Goal: Task Accomplishment & Management: Manage account settings

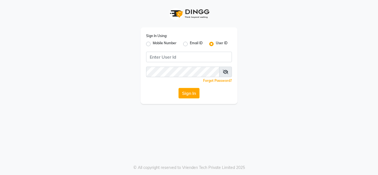
click at [153, 43] on label "Mobile Number" at bounding box center [165, 44] width 24 height 7
click at [153, 43] on input "Mobile Number" at bounding box center [155, 43] width 4 height 4
radio input "true"
radio input "false"
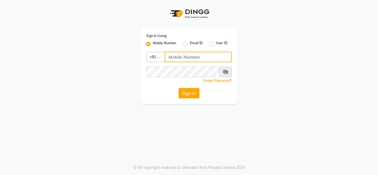
click at [172, 58] on input "Username" at bounding box center [198, 57] width 67 height 11
click at [178, 56] on input "810811141" at bounding box center [198, 57] width 67 height 11
type input "8108811141"
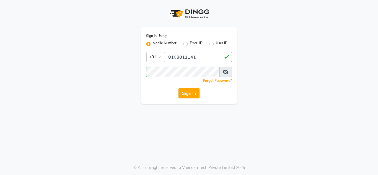
click at [182, 93] on button "Sign In" at bounding box center [189, 93] width 21 height 11
